Goal: Task Accomplishment & Management: Use online tool/utility

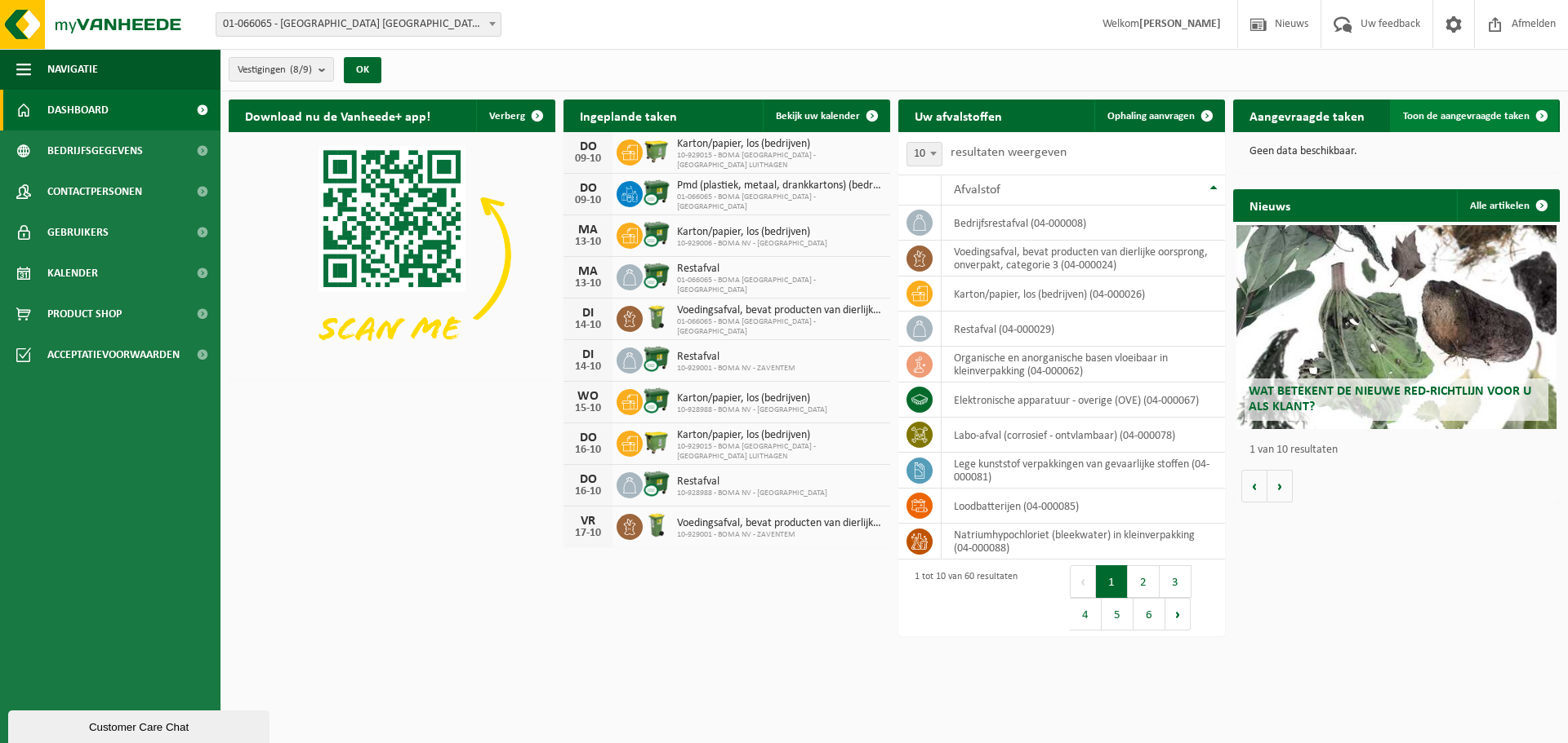
click at [1493, 112] on span "Toon de aangevraagde taken" at bounding box center [1466, 116] width 127 height 10
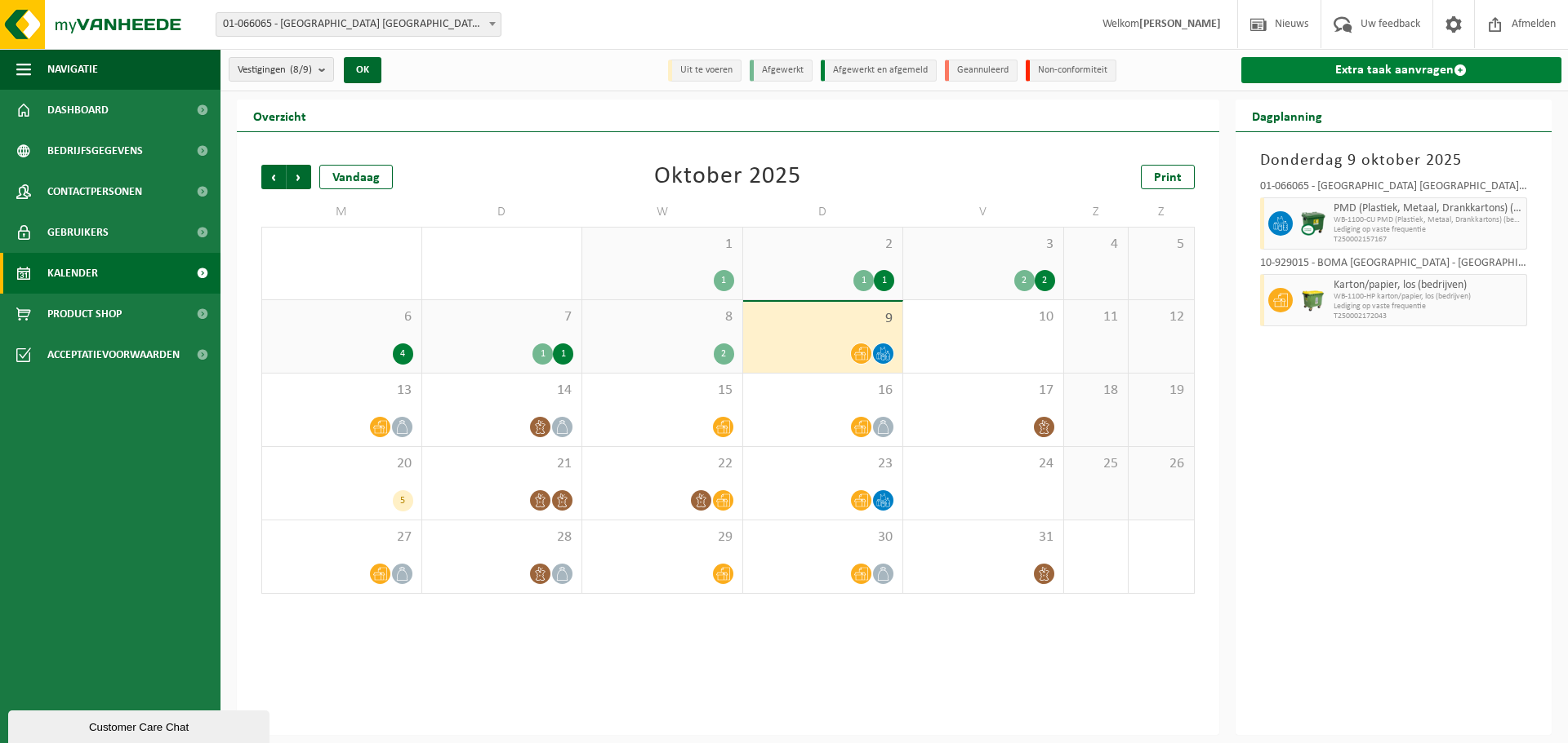
click at [1375, 62] on link "Extra taak aanvragen" at bounding box center [1401, 70] width 321 height 26
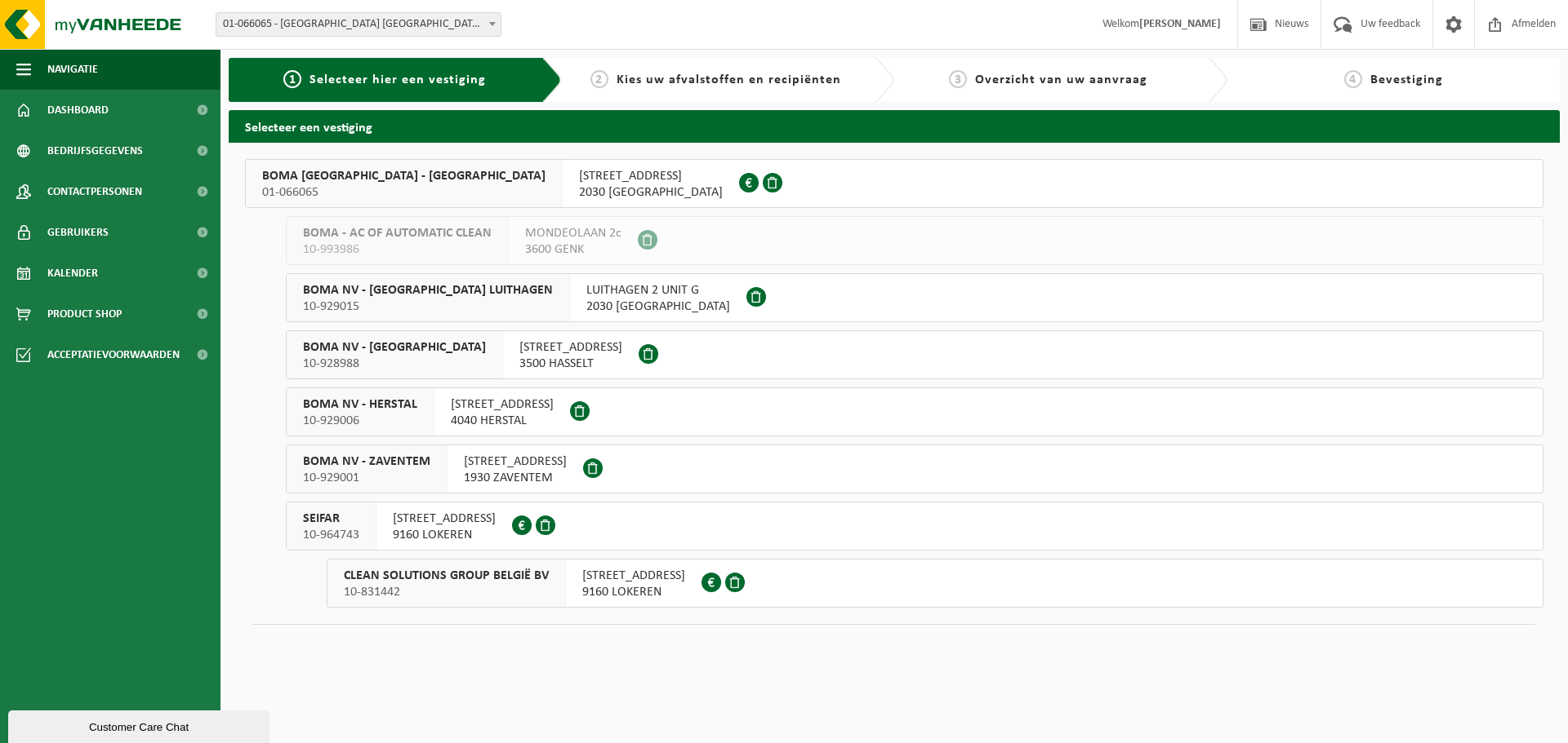
click at [579, 196] on span "2030 ANTWERPEN" at bounding box center [650, 192] width 143 height 16
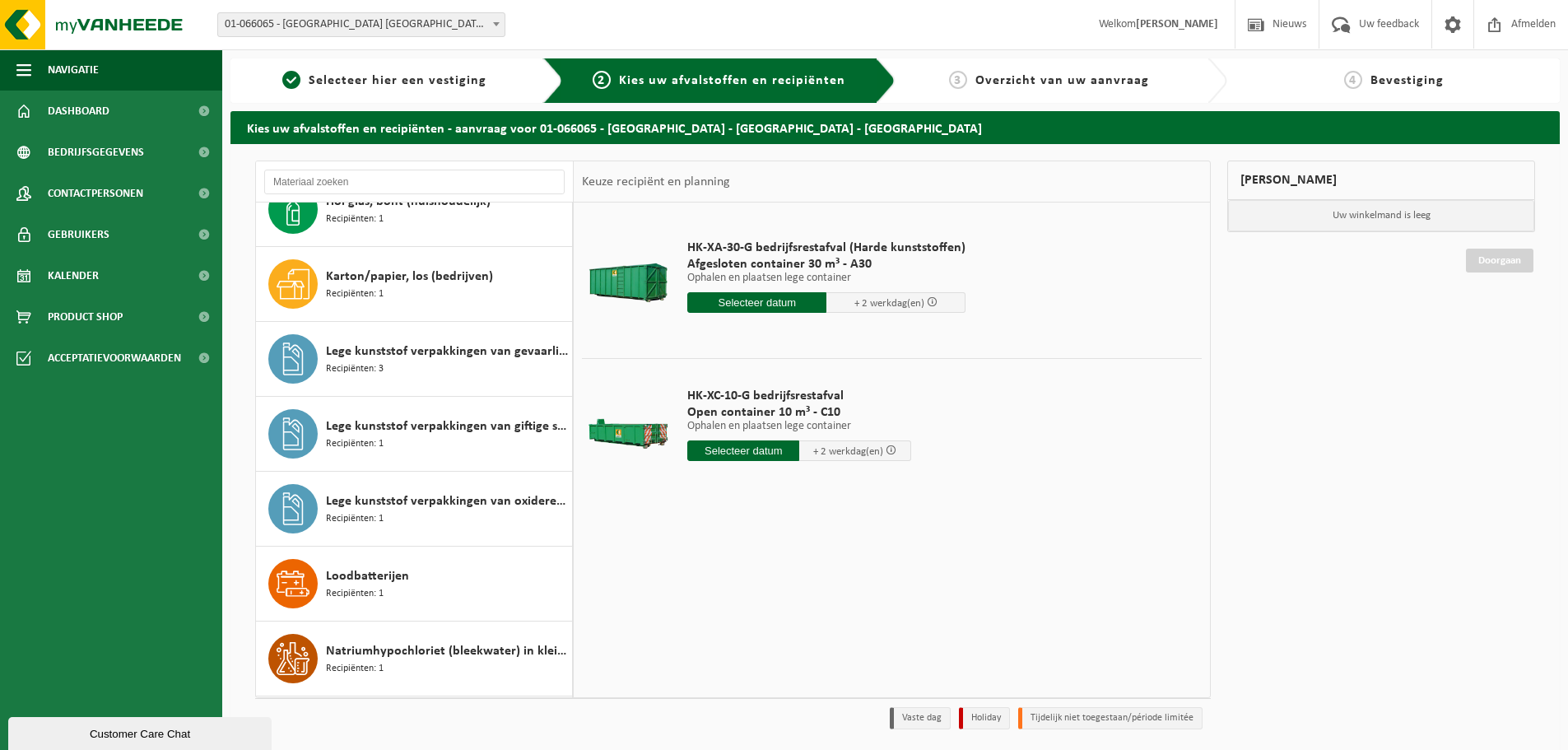
scroll to position [412, 0]
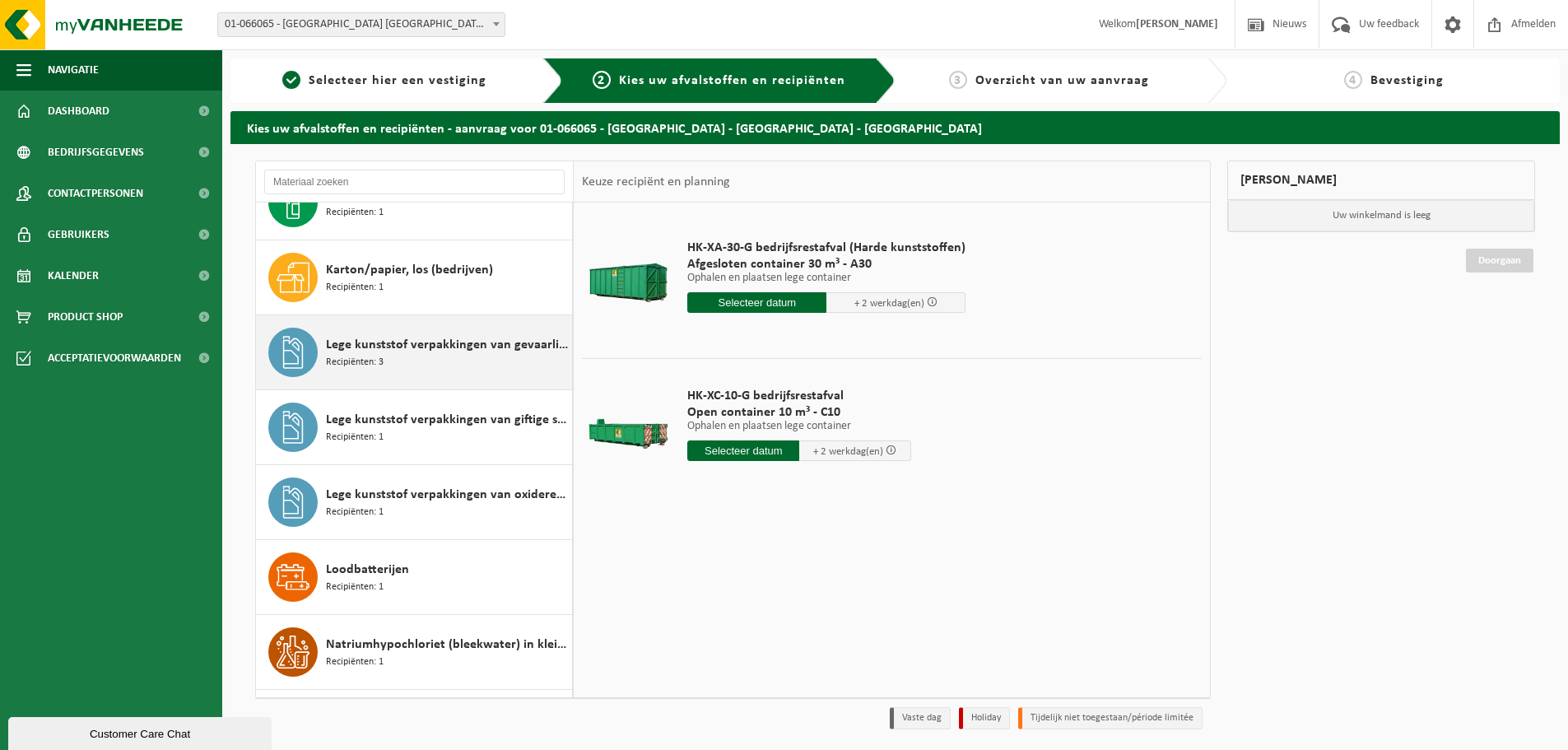
click at [485, 360] on div "Lege kunststof verpakkingen van gevaarlijke stoffen Recipiënten: 3" at bounding box center [447, 352] width 242 height 50
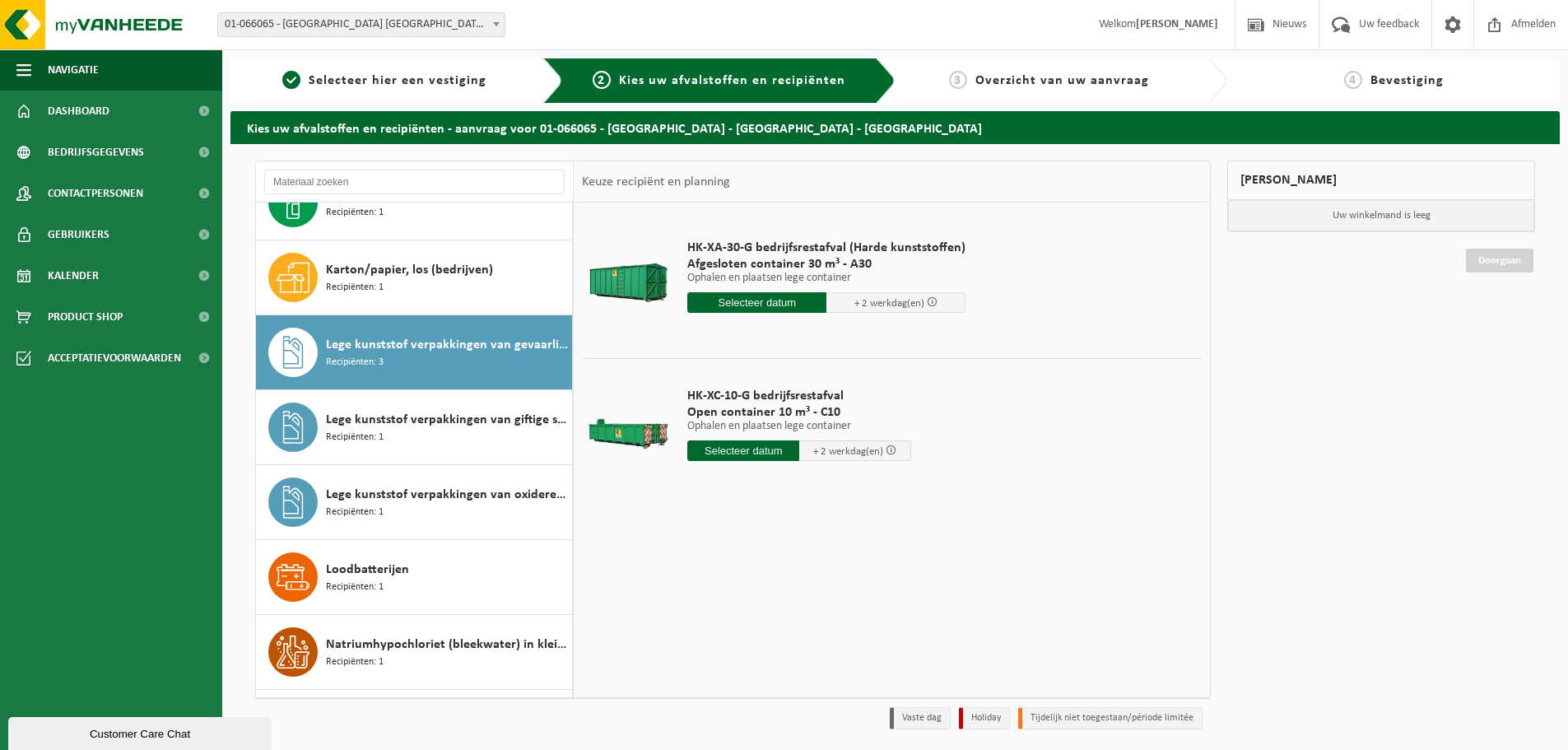
scroll to position [524, 0]
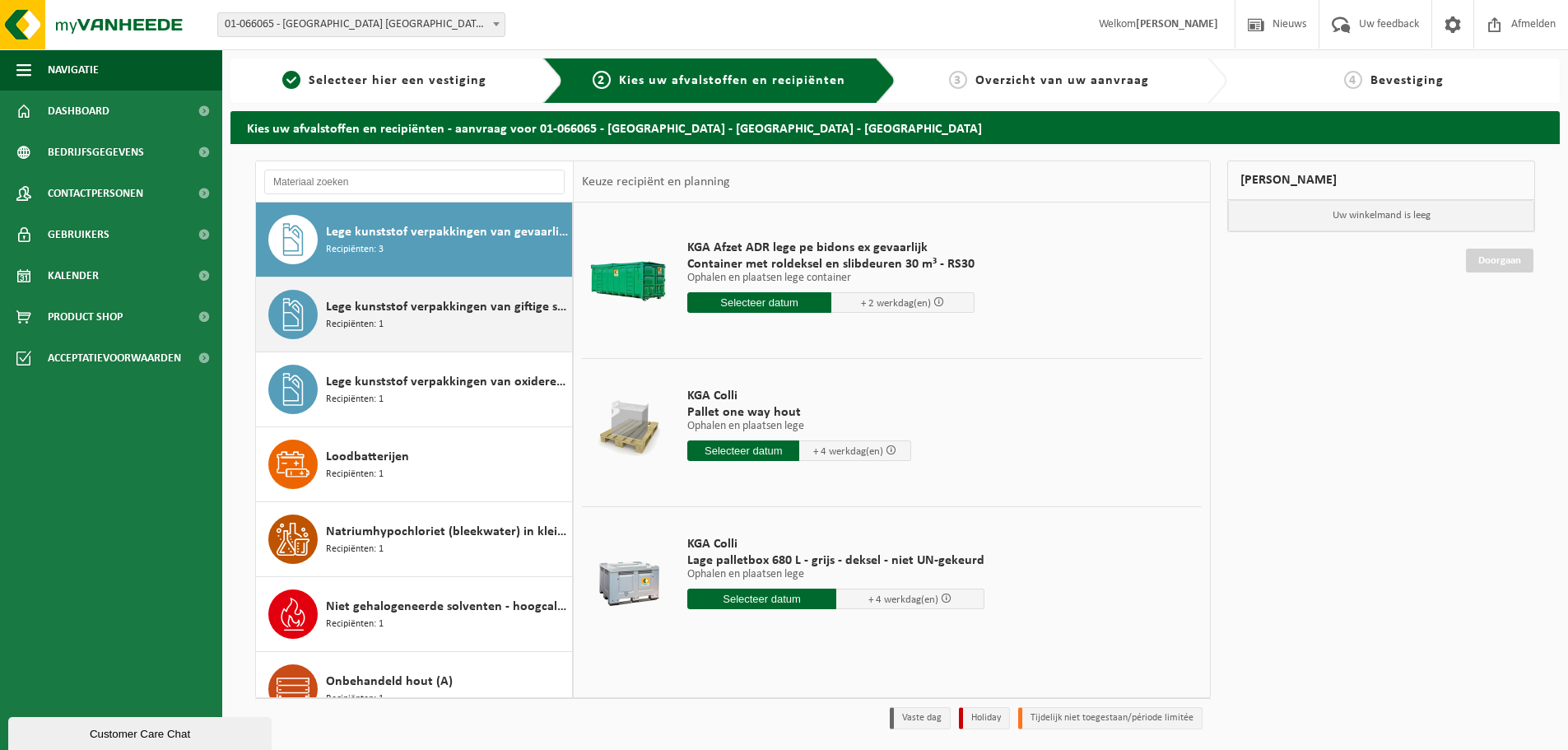
click at [448, 327] on div "Lege kunststof verpakkingen van giftige stoffen Recipiënten: 1" at bounding box center [447, 314] width 242 height 50
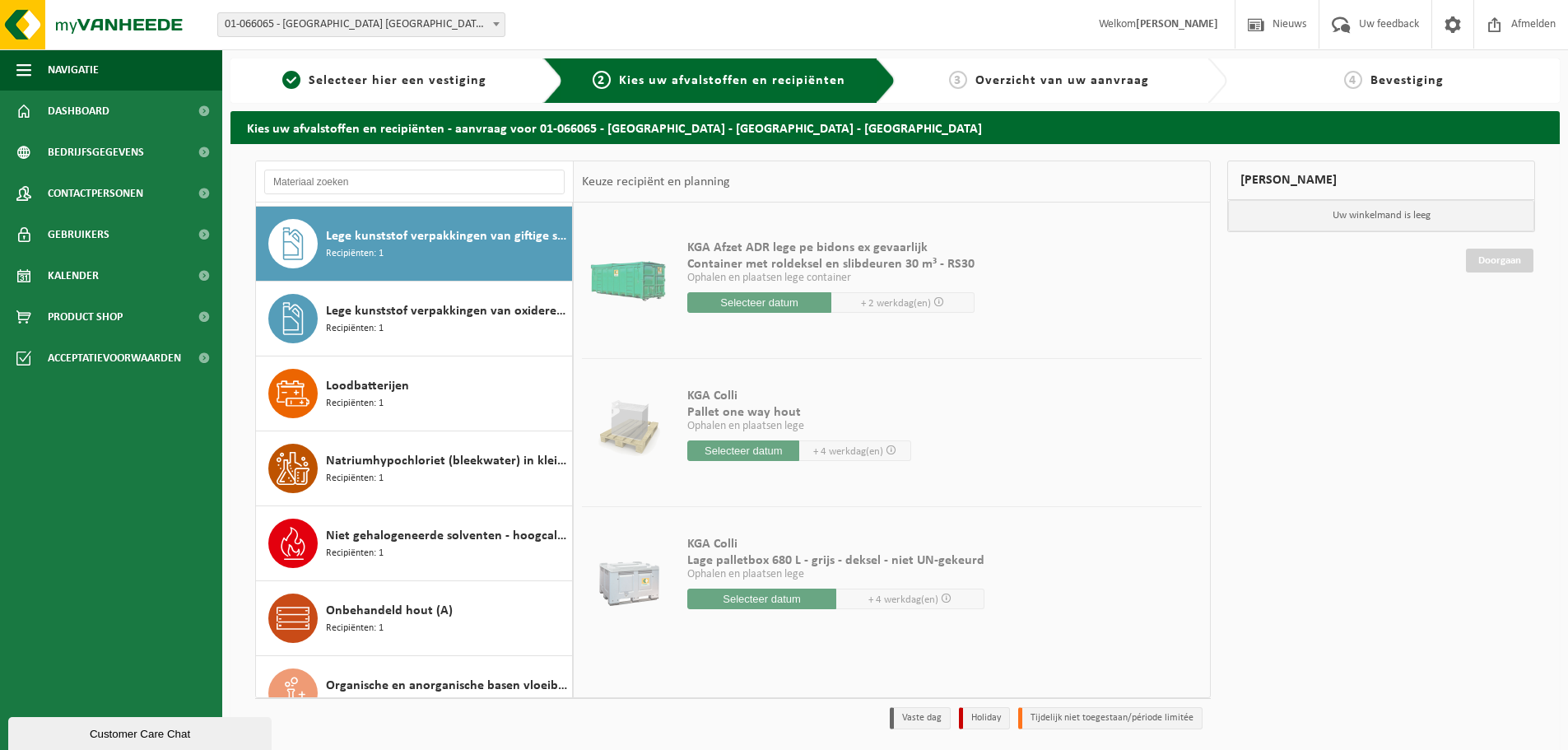
scroll to position [599, 0]
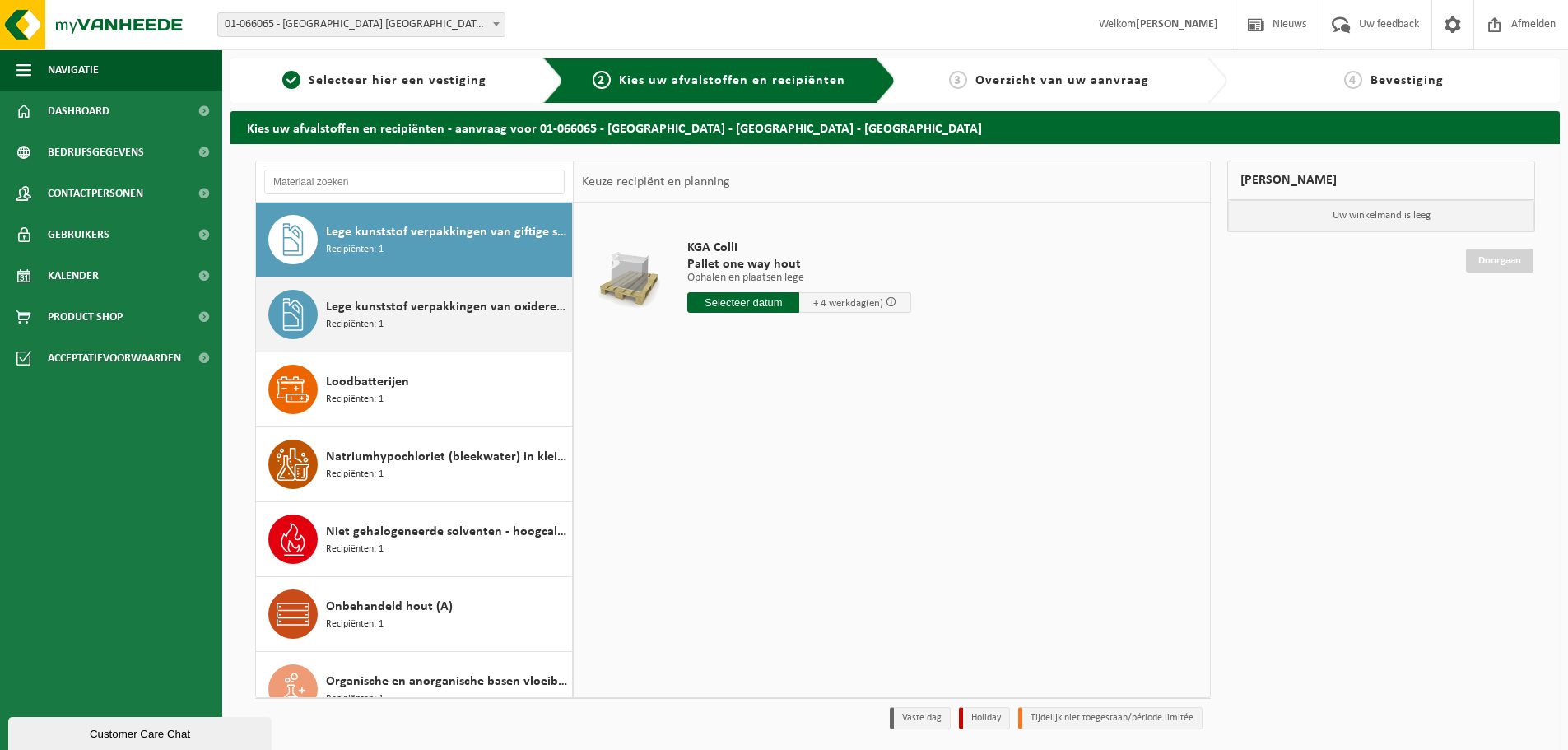
click at [448, 326] on div "Lege kunststof verpakkingen van oxiderende stoffen Recipiënten: 1" at bounding box center [447, 314] width 242 height 50
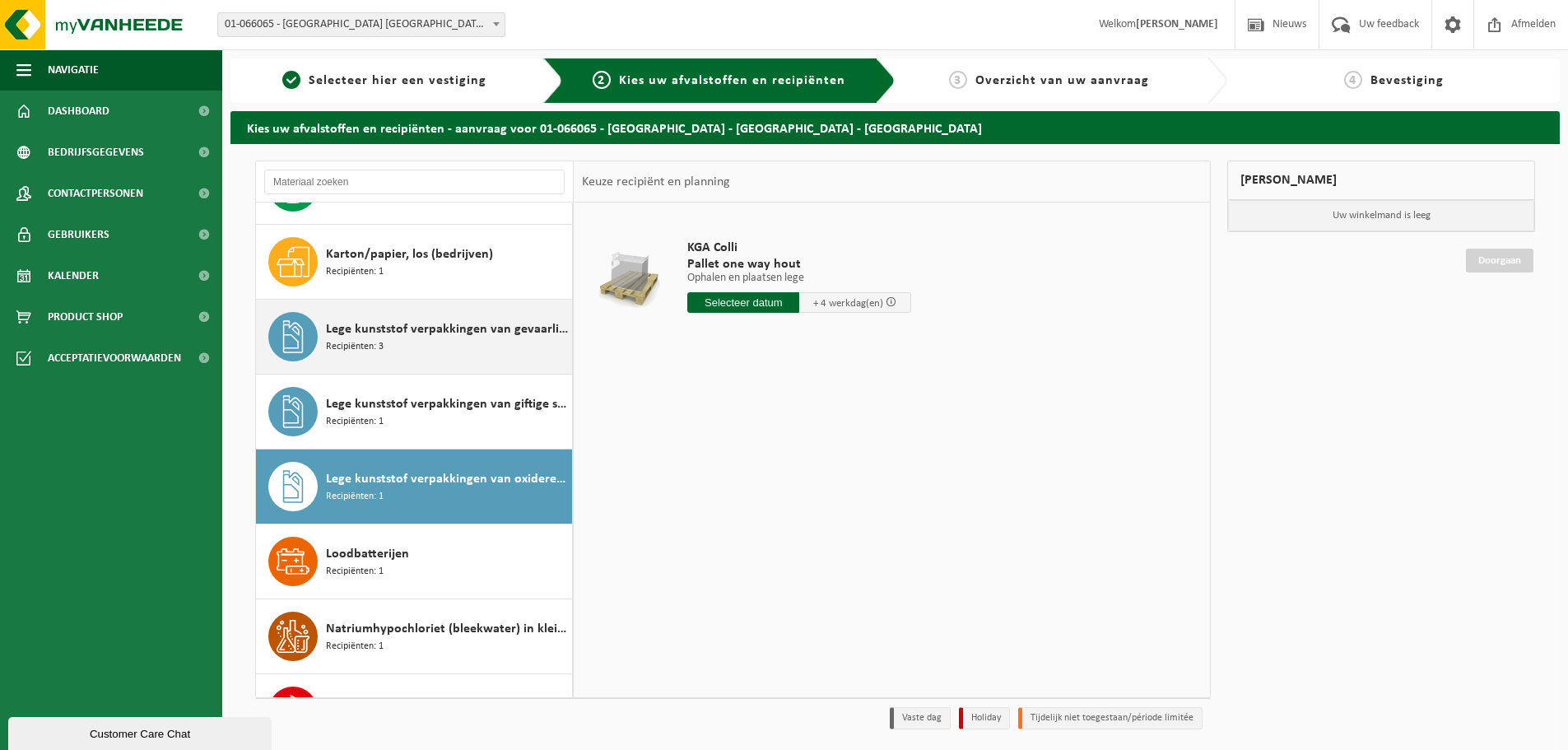
click at [462, 321] on span "Lege kunststof verpakkingen van gevaarlijke stoffen" at bounding box center [447, 329] width 242 height 20
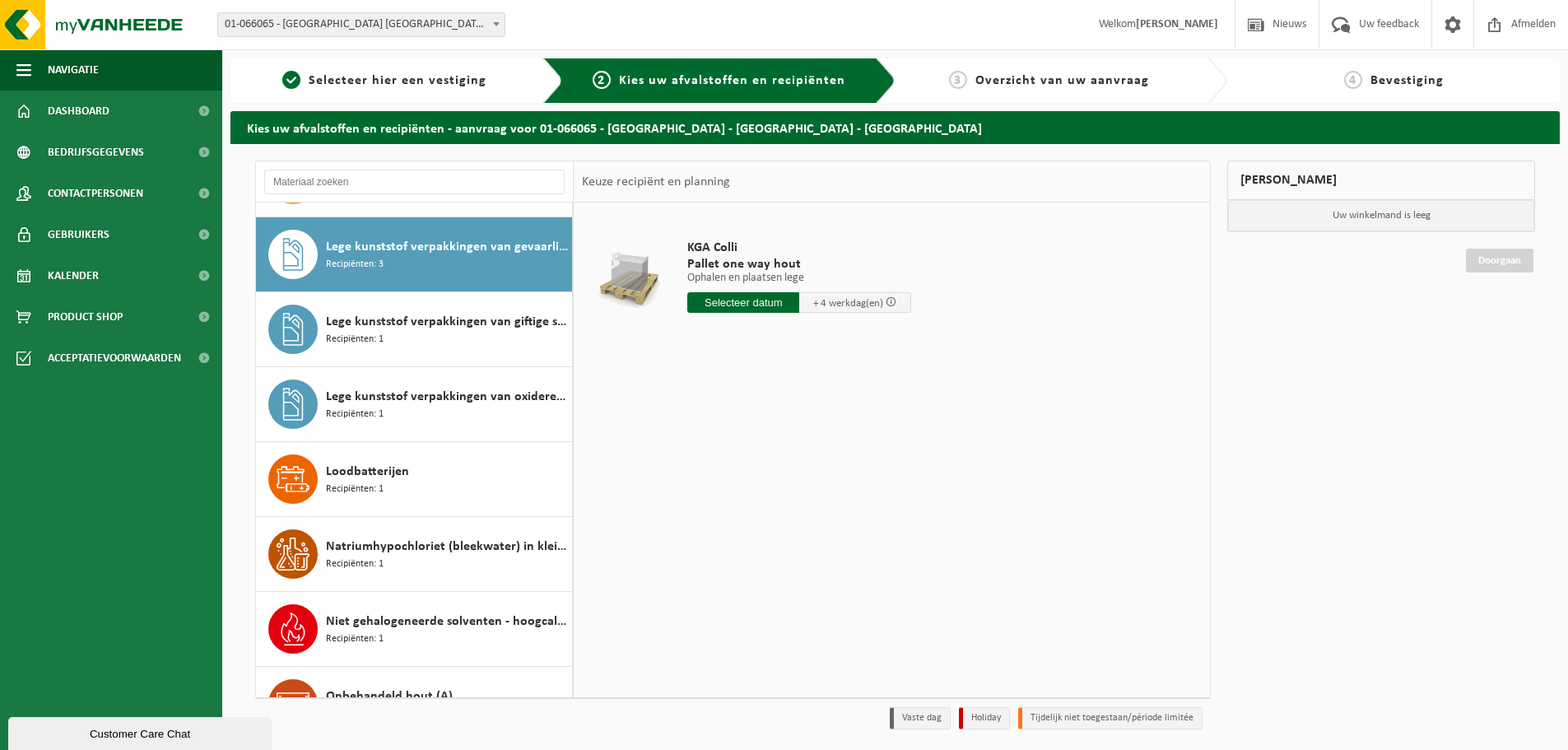
scroll to position [524, 0]
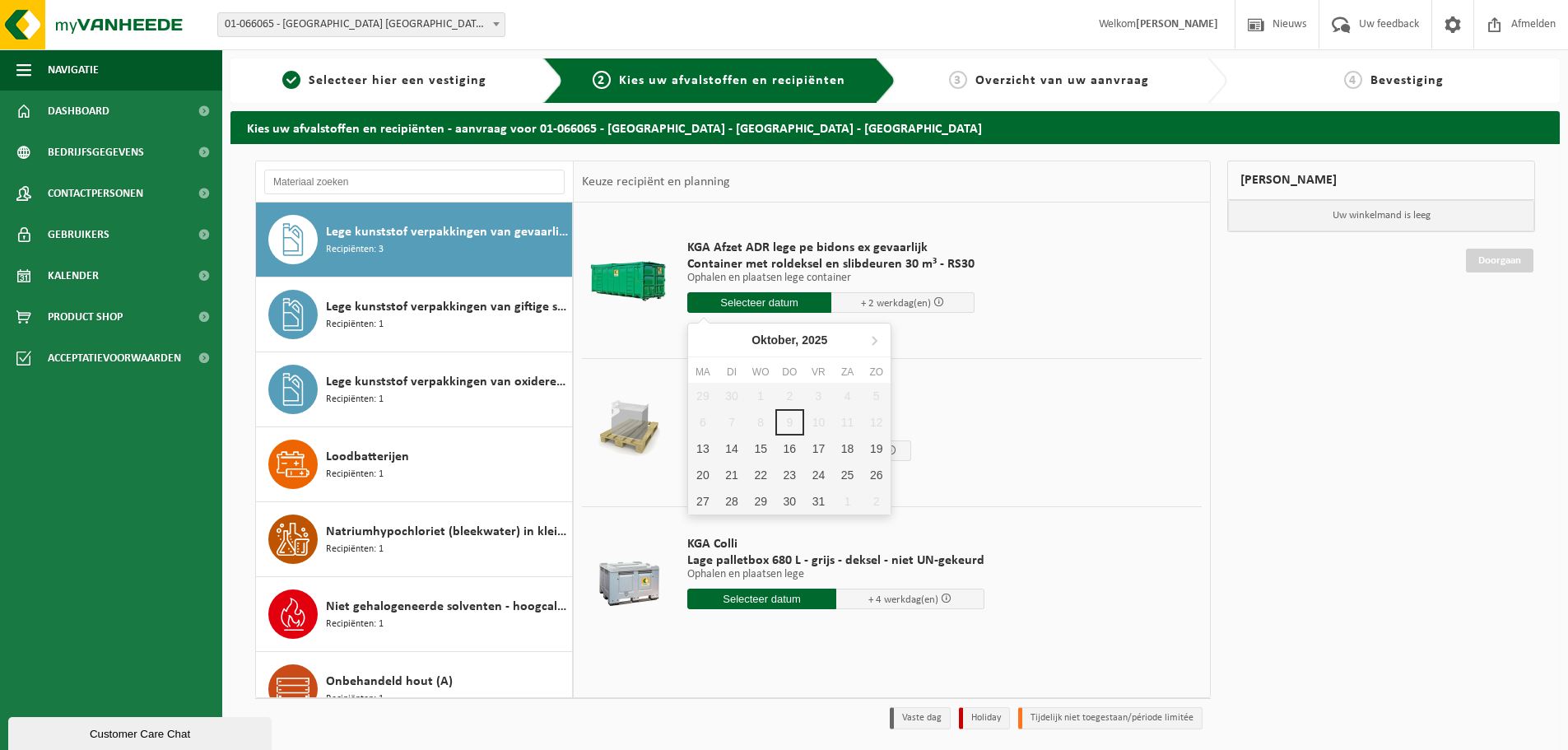
click at [784, 299] on input "text" at bounding box center [759, 303] width 144 height 21
click at [700, 449] on div "13" at bounding box center [703, 449] width 29 height 26
type input "Van 2025-10-13"
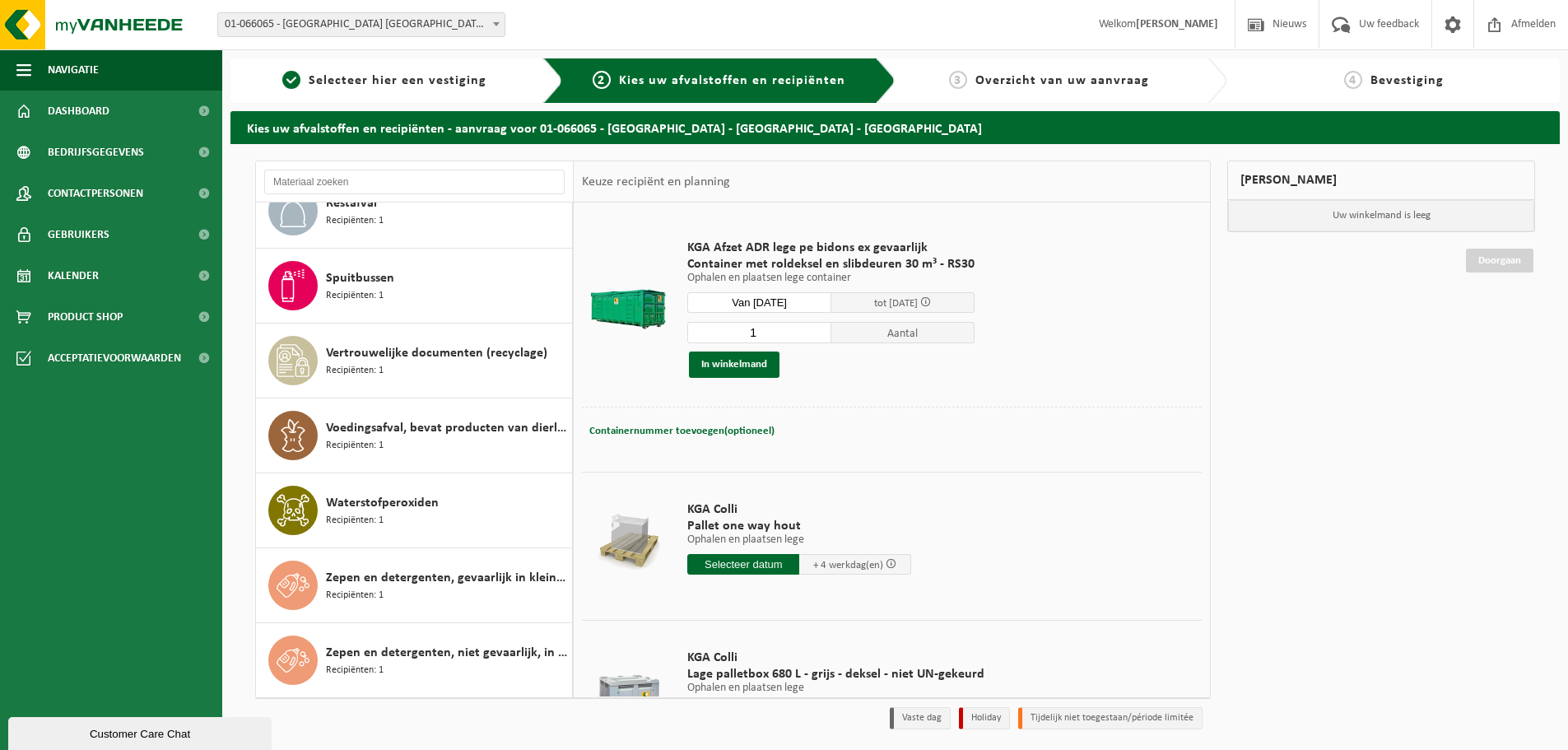
scroll to position [54, 0]
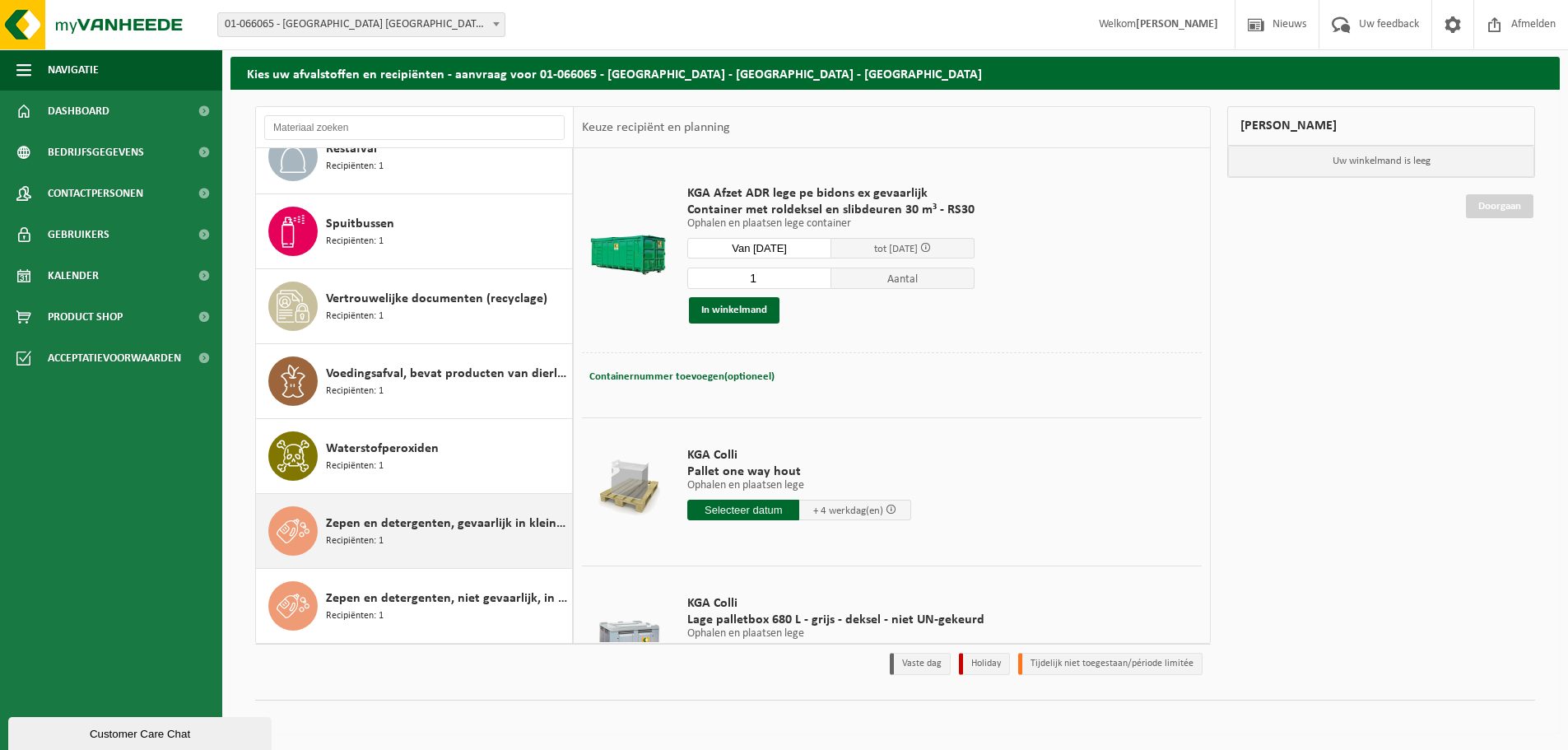
click at [438, 519] on span "Zepen en detergenten, gevaarlijk in kleinverpakking" at bounding box center [447, 524] width 242 height 20
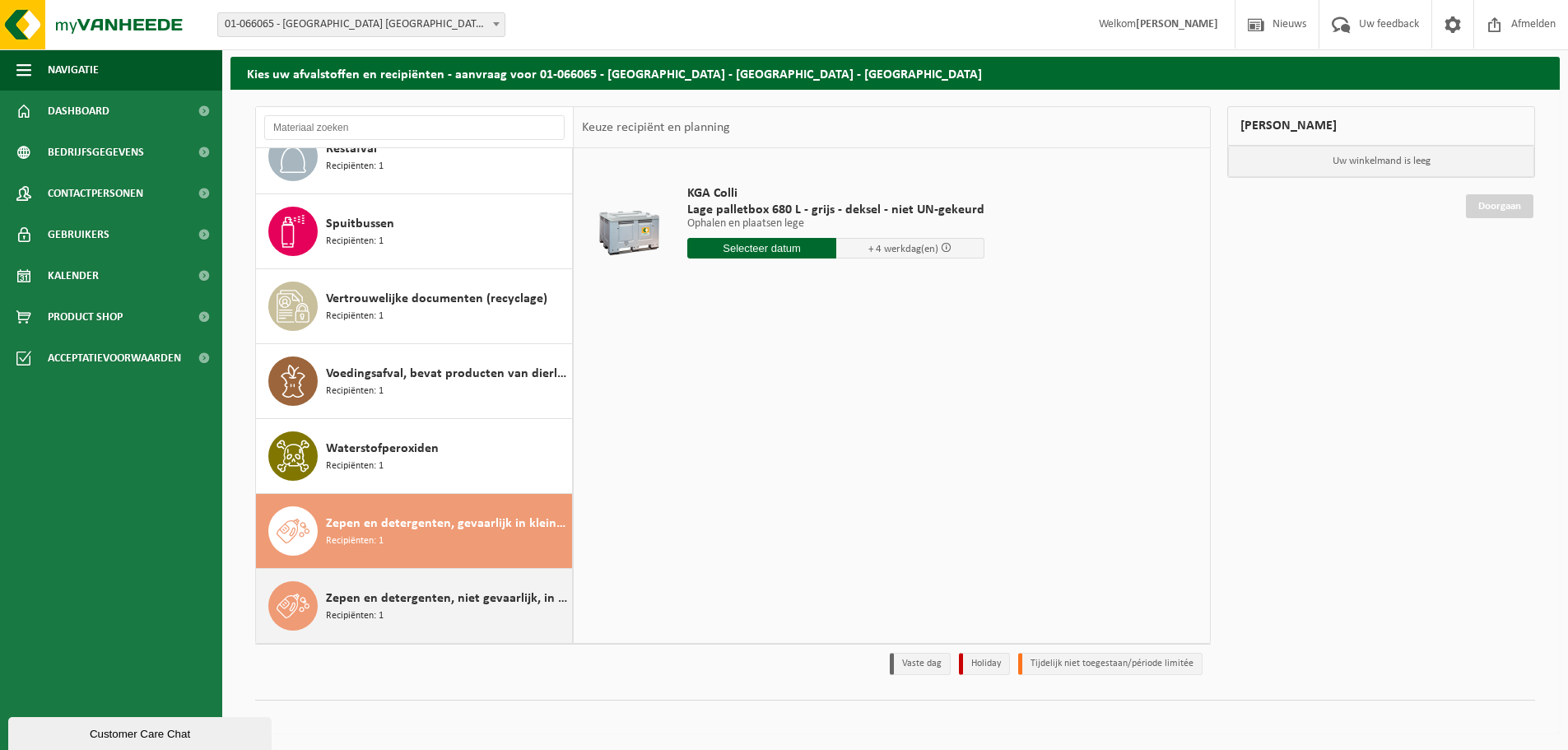
click at [461, 605] on span "Zepen en detergenten, niet gevaarlijk, in kleinverpakking" at bounding box center [447, 598] width 242 height 20
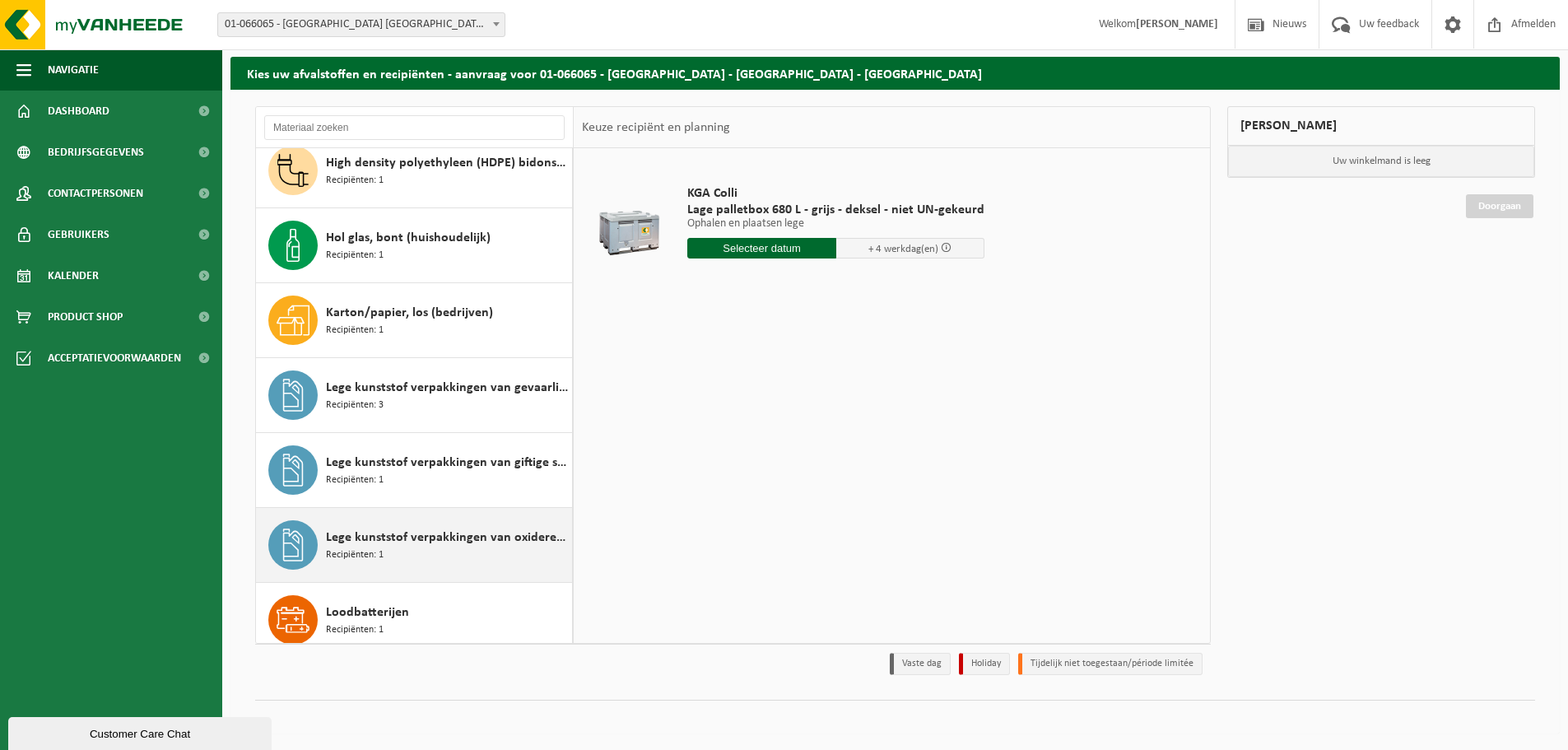
click at [456, 543] on span "Lege kunststof verpakkingen van oxiderende stoffen" at bounding box center [447, 537] width 242 height 20
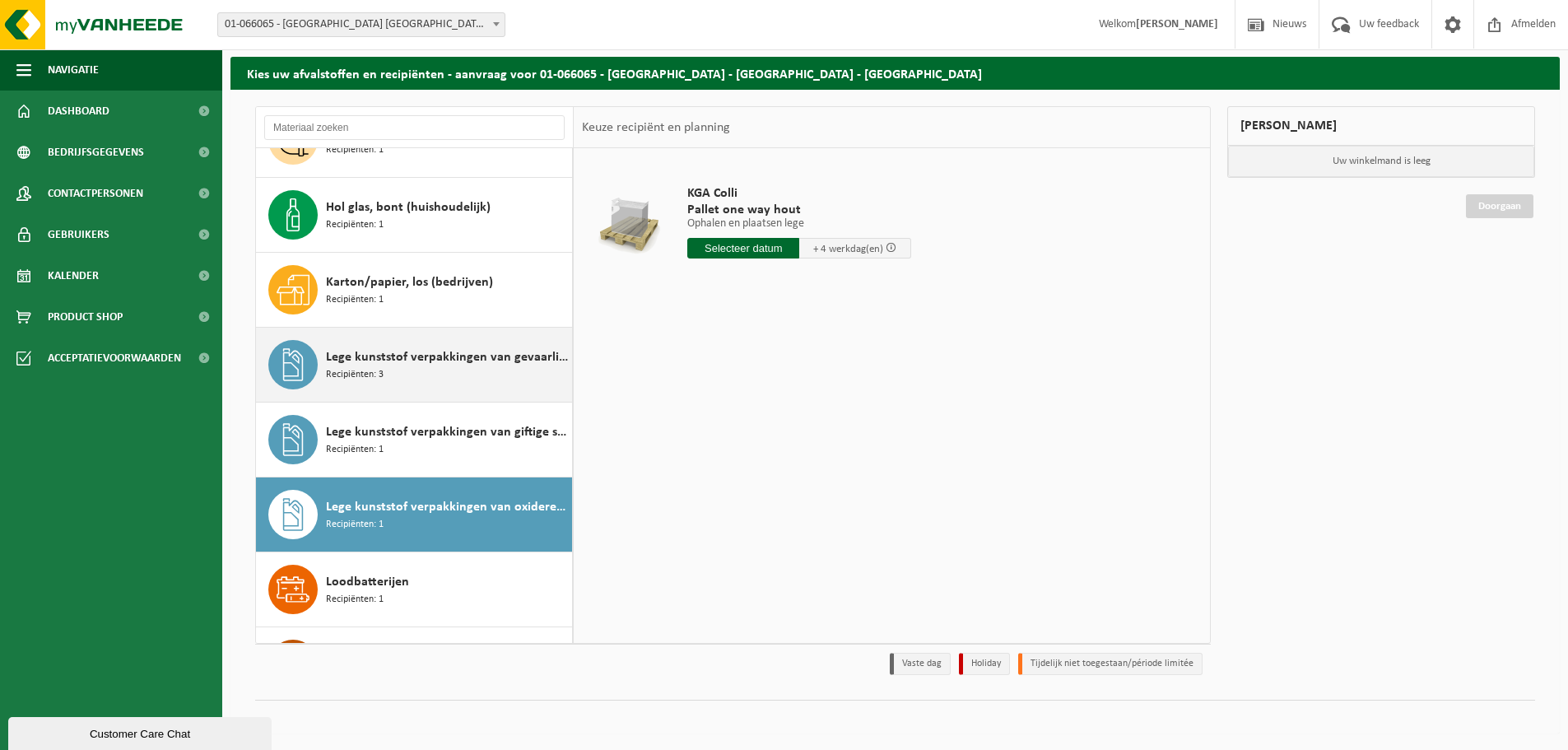
click at [427, 348] on span "Lege kunststof verpakkingen van gevaarlijke stoffen" at bounding box center [447, 357] width 242 height 20
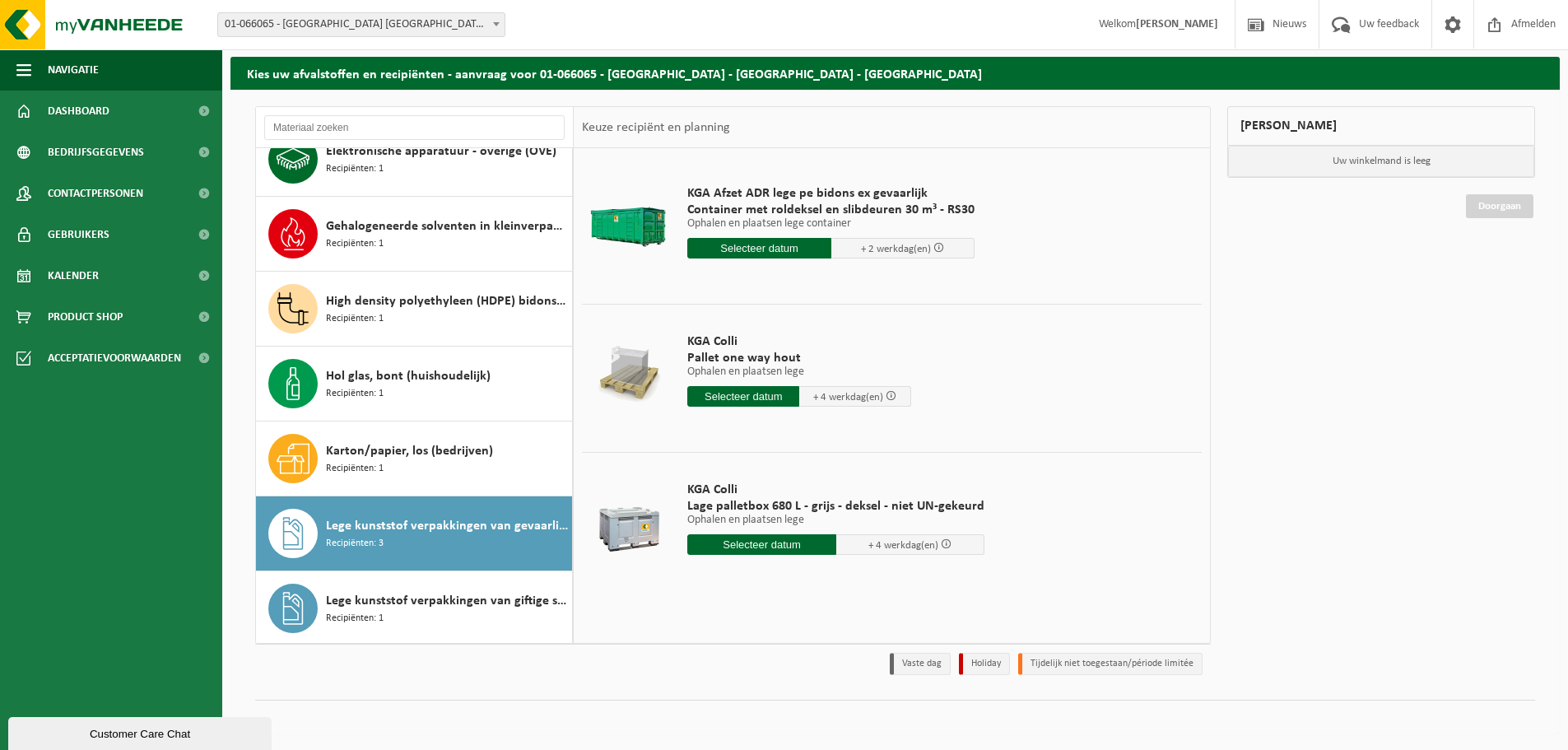
scroll to position [0, 0]
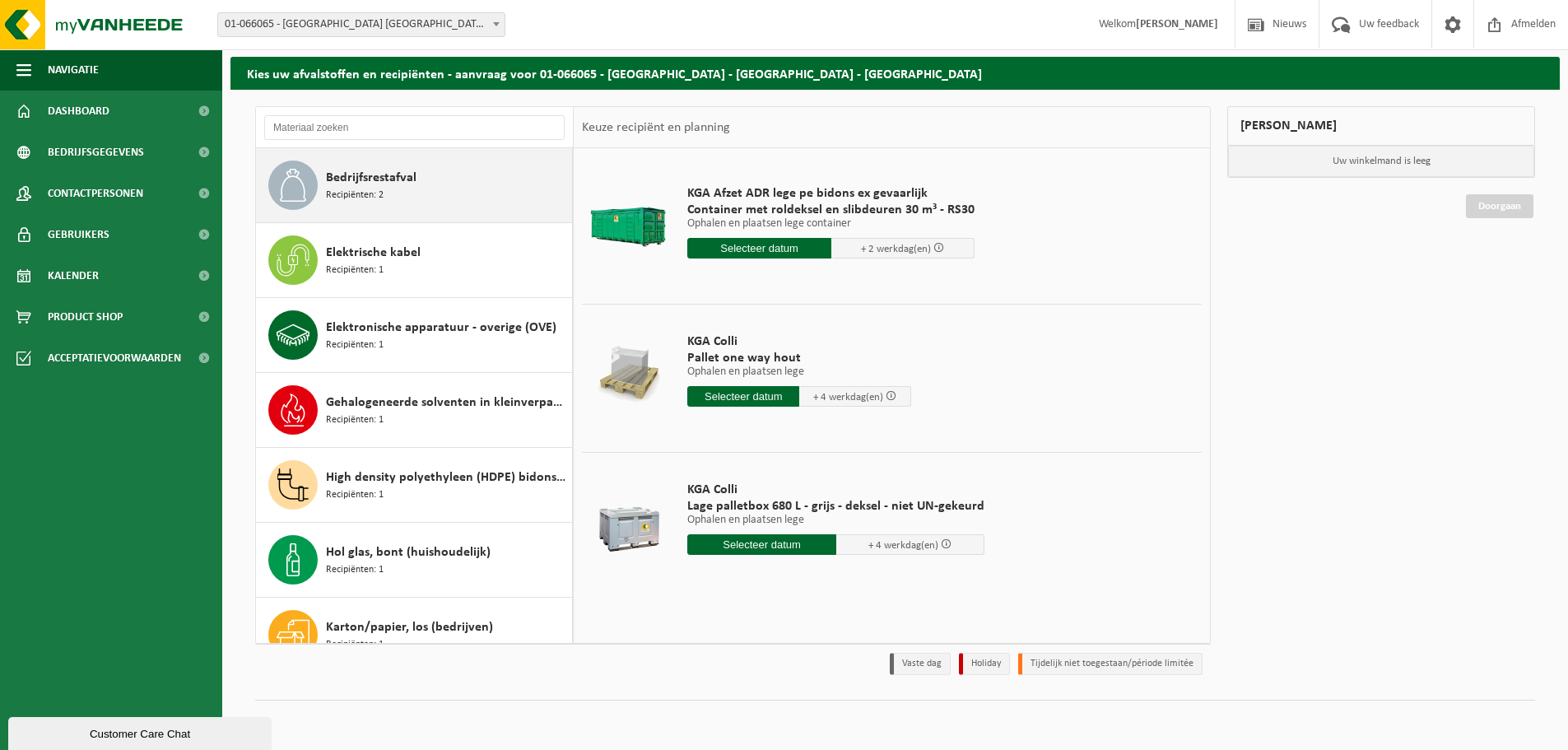
click at [474, 187] on div "Bedrijfsrestafval Recipiënten: 2" at bounding box center [447, 185] width 242 height 50
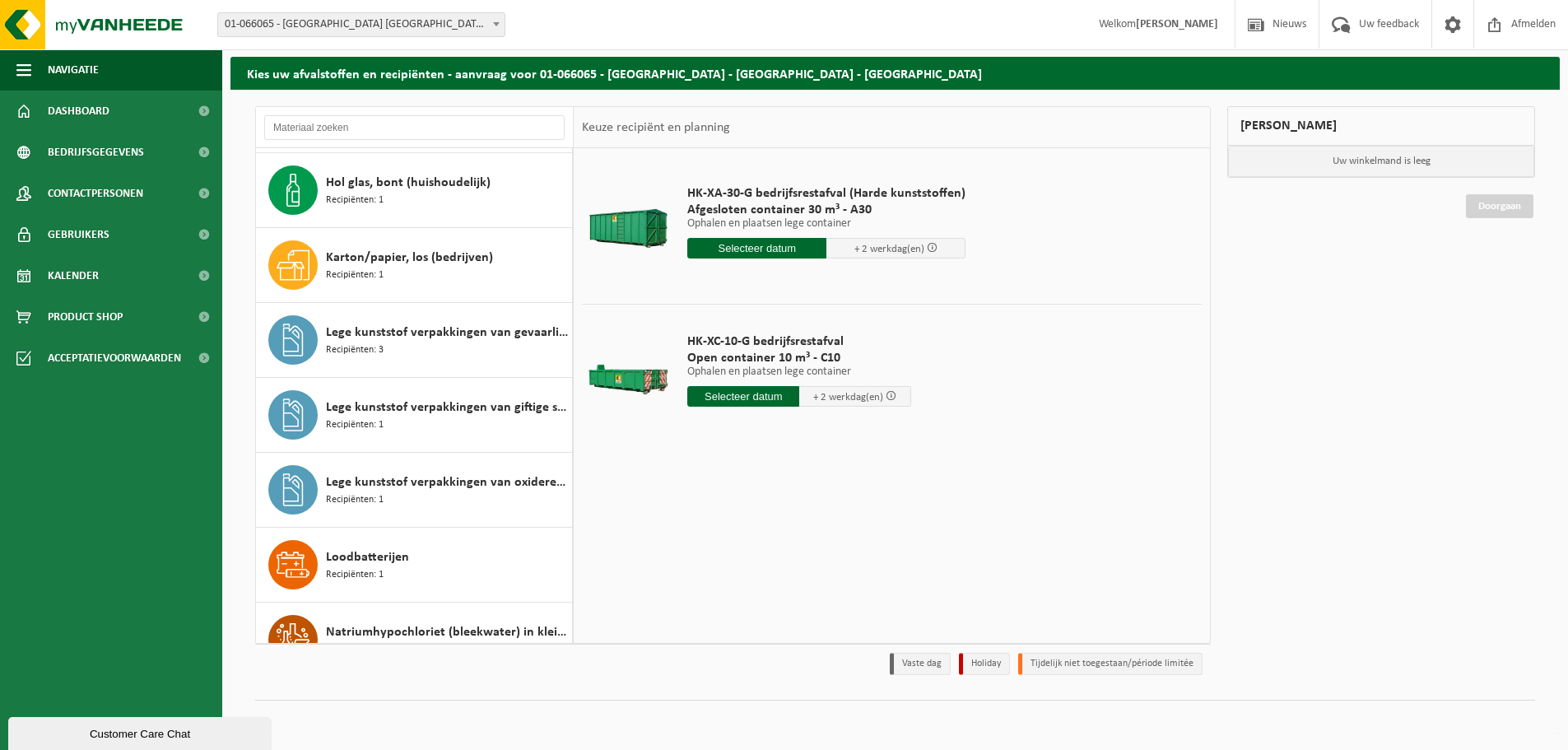
scroll to position [412, 0]
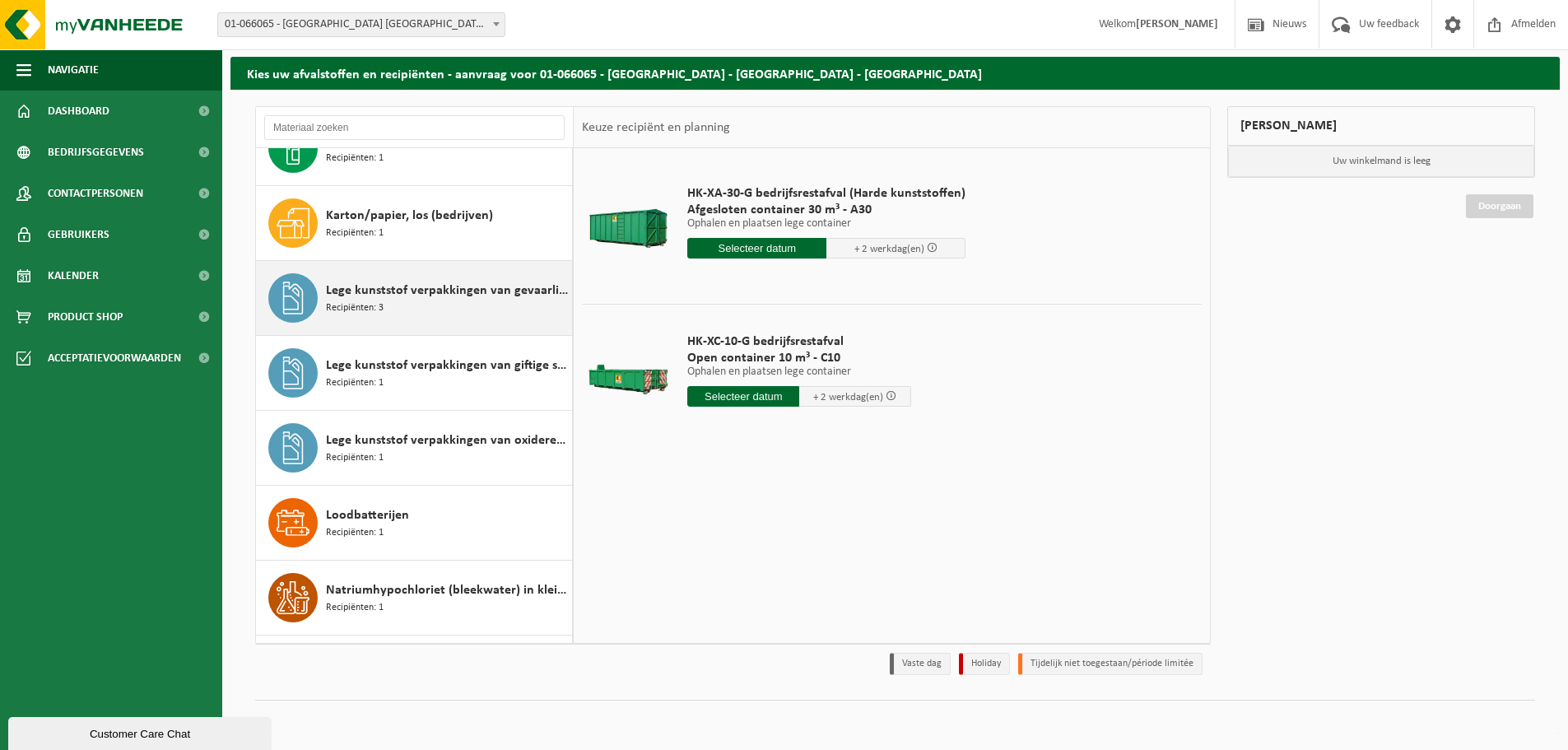
click at [473, 285] on span "Lege kunststof verpakkingen van gevaarlijke stoffen" at bounding box center [447, 290] width 242 height 20
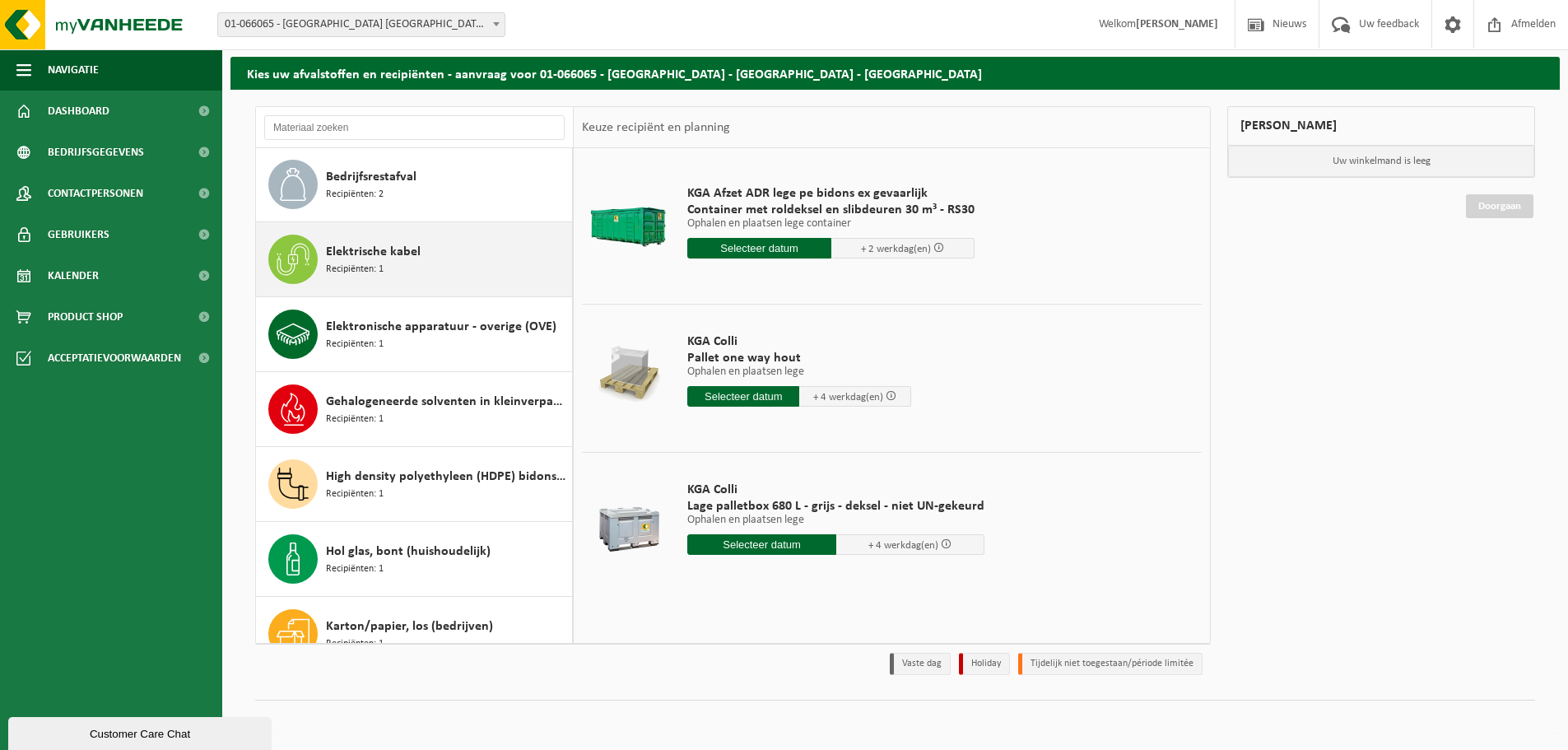
scroll to position [0, 0]
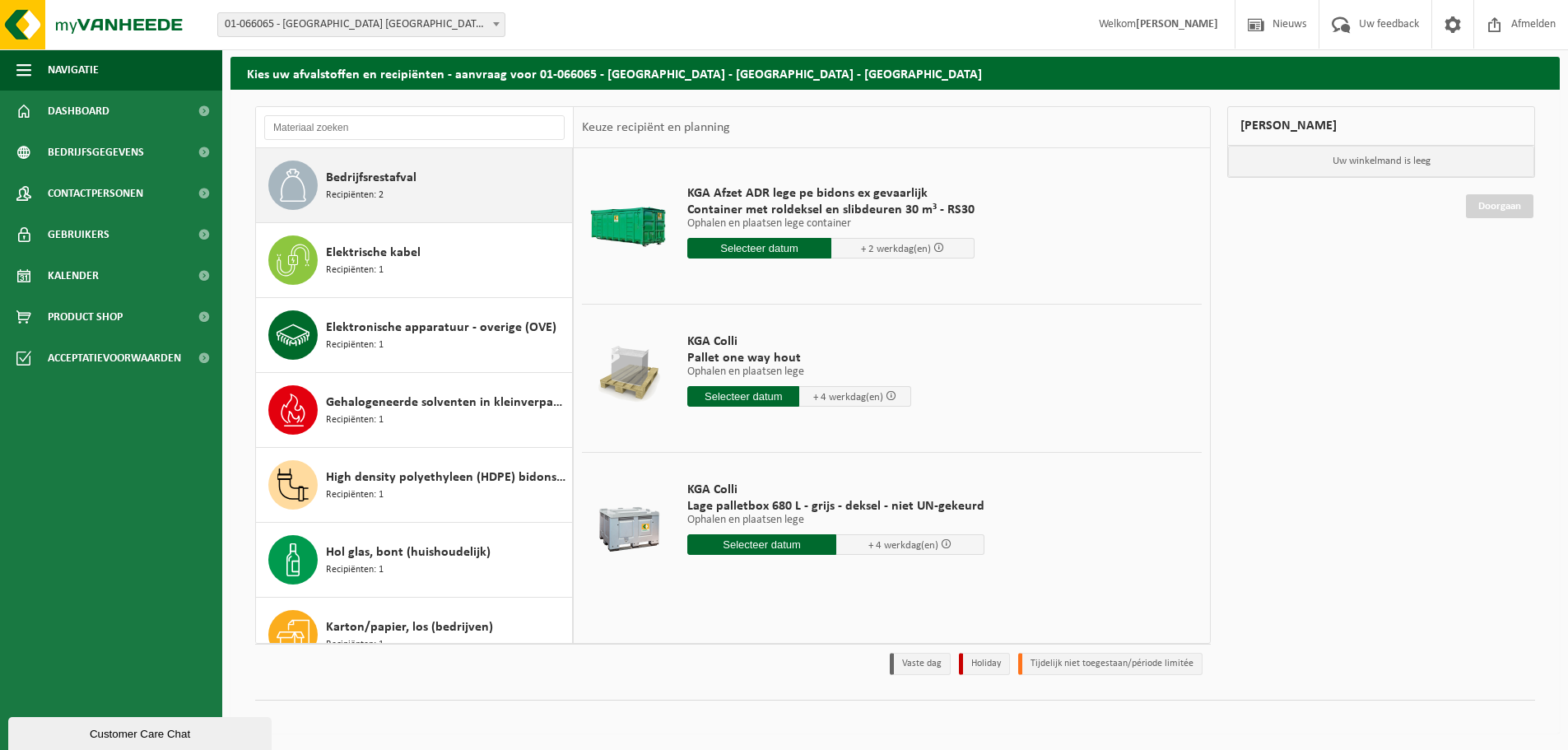
click at [467, 174] on div "Bedrijfsrestafval Recipiënten: 2" at bounding box center [447, 185] width 242 height 50
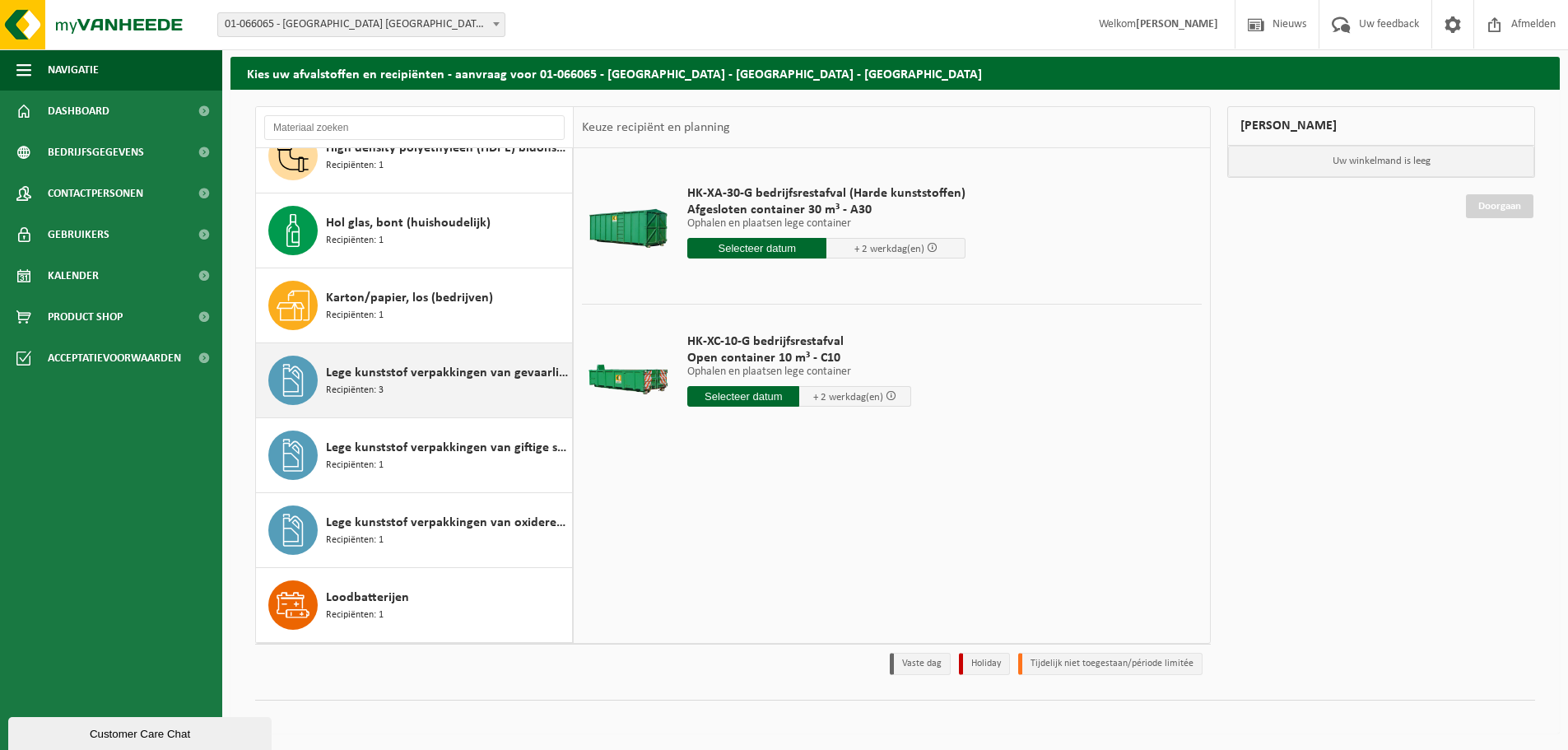
click at [469, 386] on div "Lege kunststof verpakkingen van gevaarlijke stoffen Recipiënten: 3" at bounding box center [447, 381] width 242 height 50
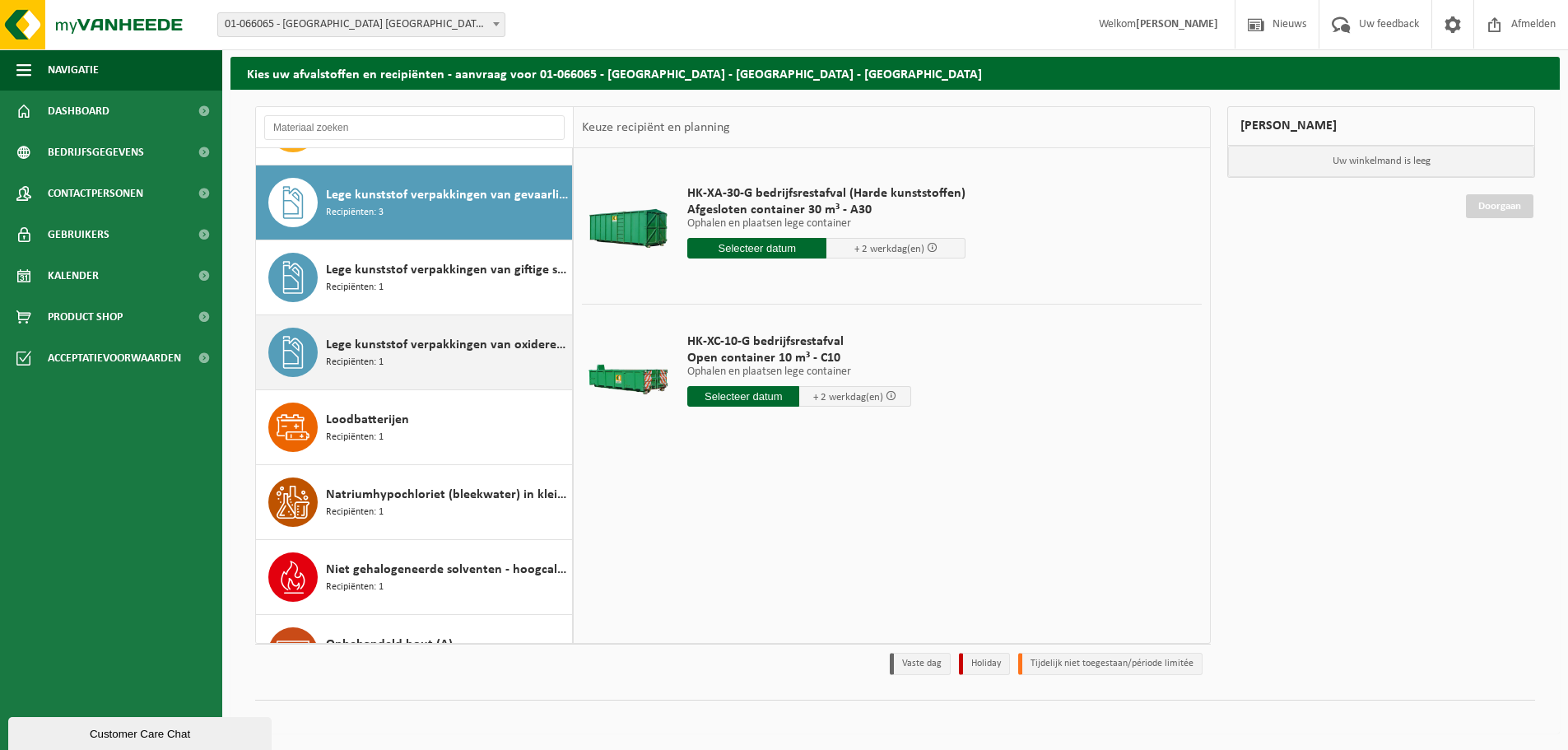
scroll to position [524, 0]
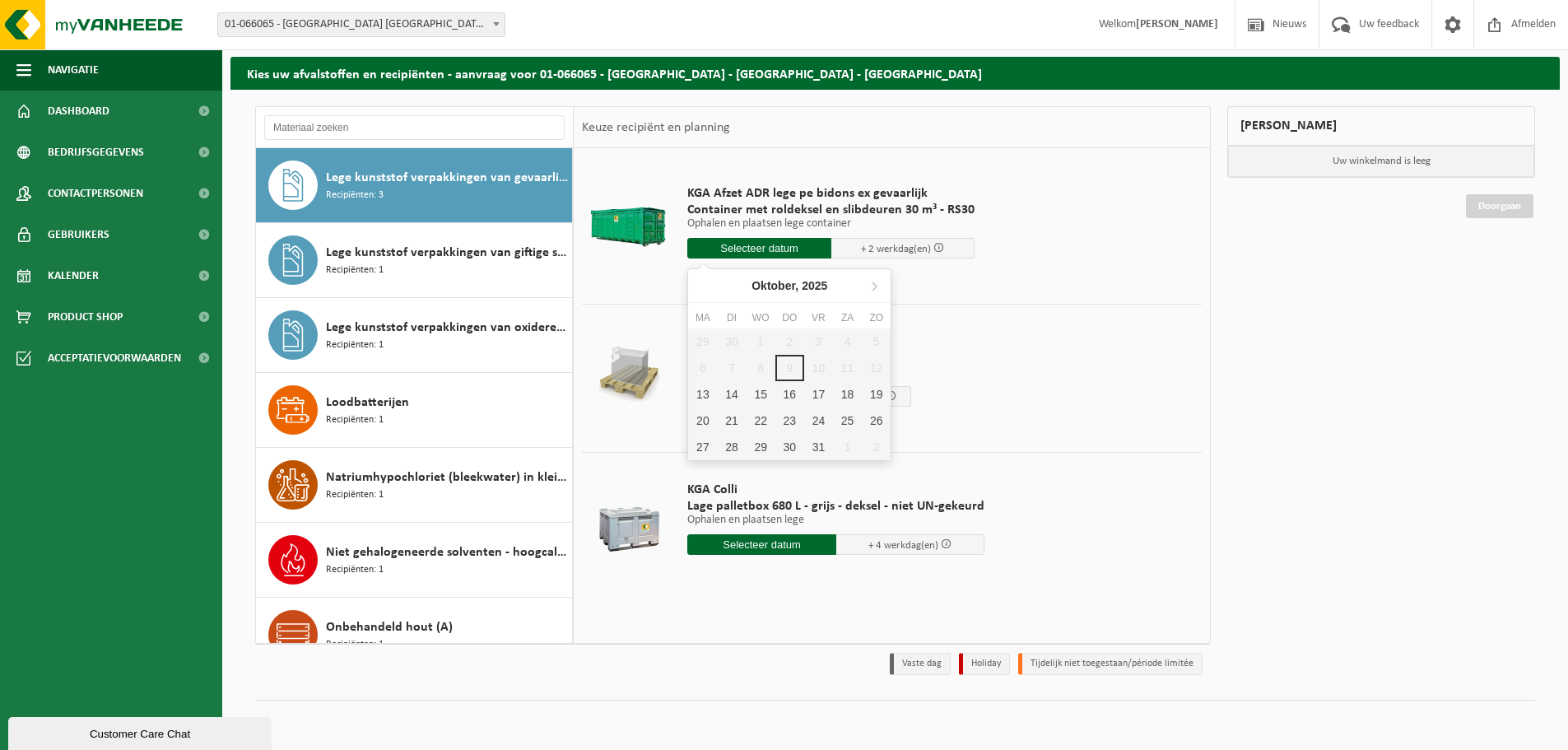
click at [744, 249] on input "text" at bounding box center [759, 248] width 144 height 21
click at [706, 395] on div "13" at bounding box center [703, 395] width 29 height 26
type input "Van 2025-10-13"
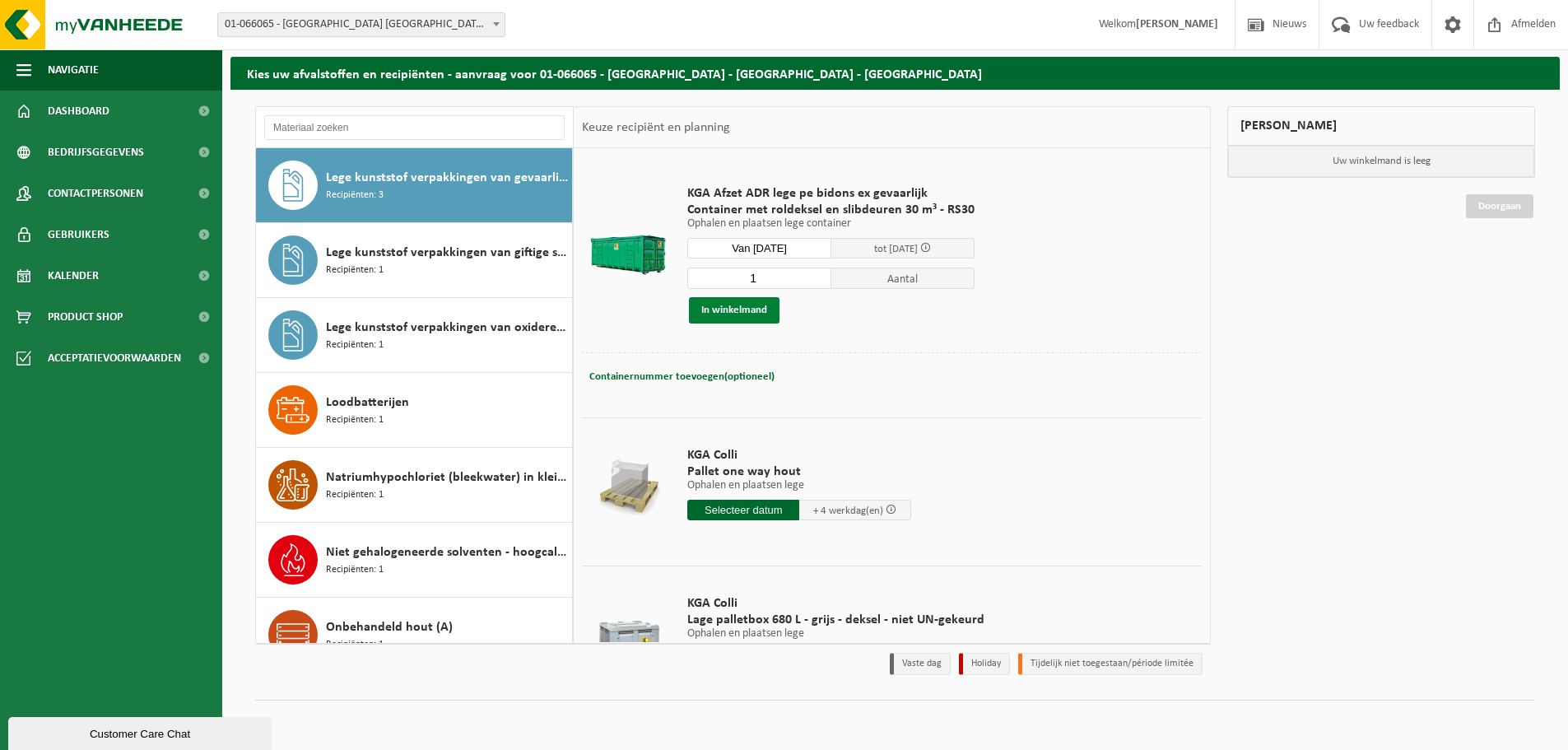
click at [734, 314] on button "In winkelmand" at bounding box center [734, 310] width 91 height 26
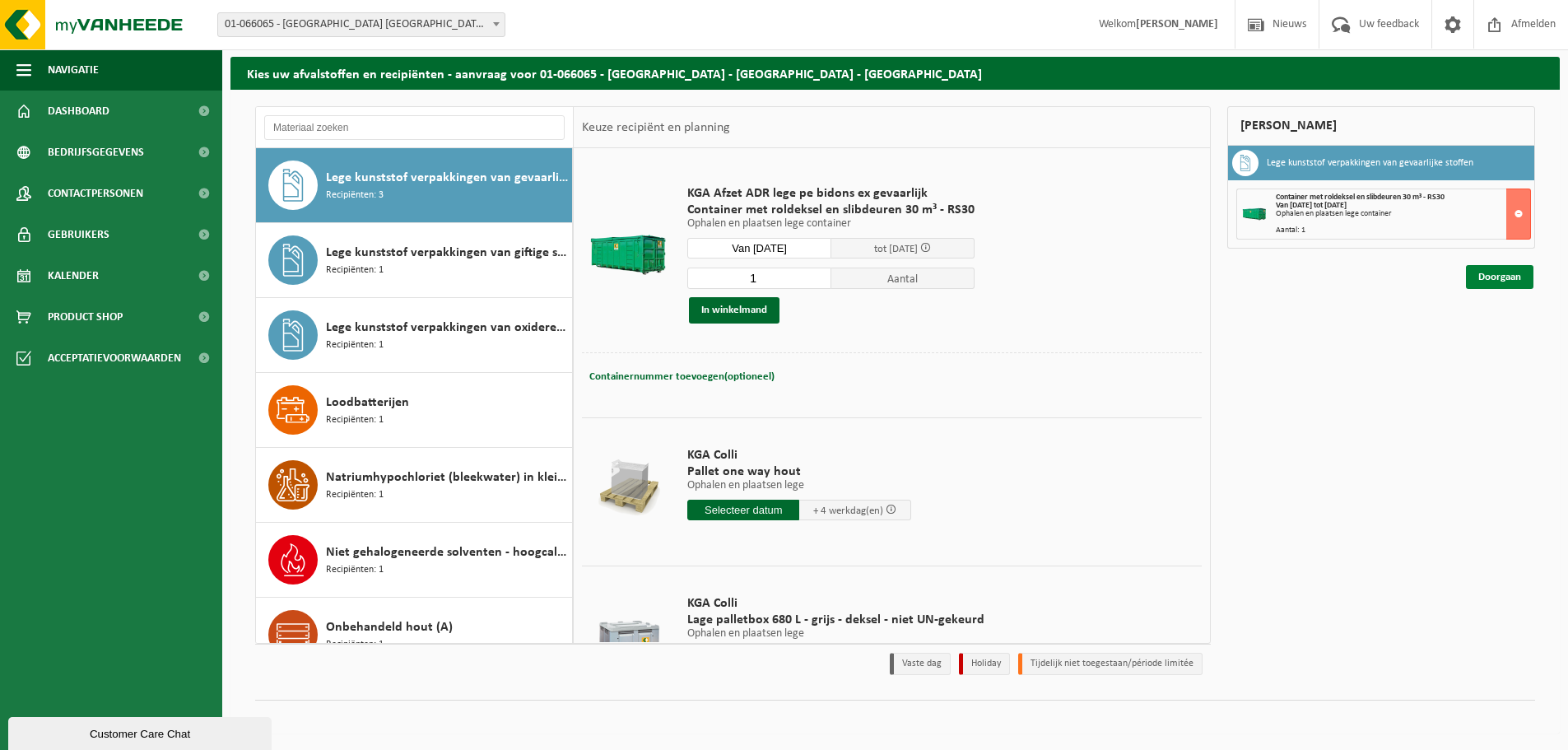
click at [1512, 283] on link "Doorgaan" at bounding box center [1500, 276] width 68 height 24
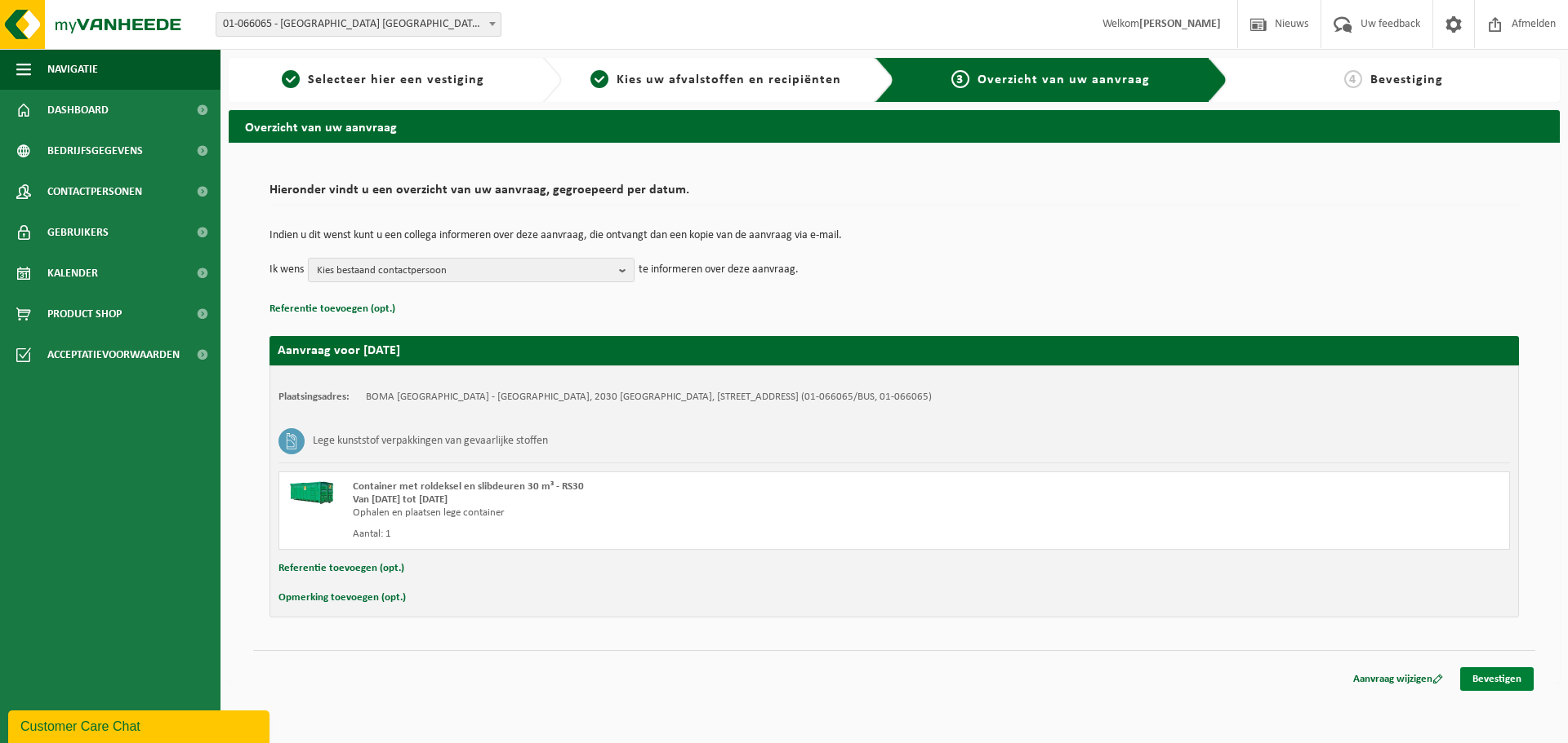
click at [1502, 683] on link "Bevestigen" at bounding box center [1496, 679] width 73 height 23
